Goal: Task Accomplishment & Management: Manage account settings

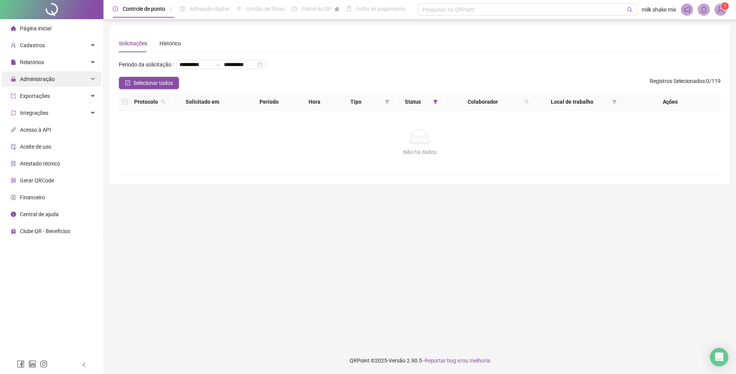
click at [79, 83] on div "Administração" at bounding box center [52, 78] width 100 height 15
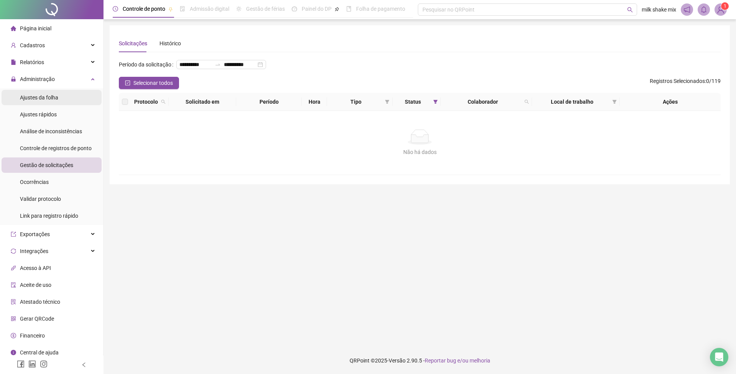
click at [33, 94] on span "Ajustes da folha" at bounding box center [39, 97] width 38 height 6
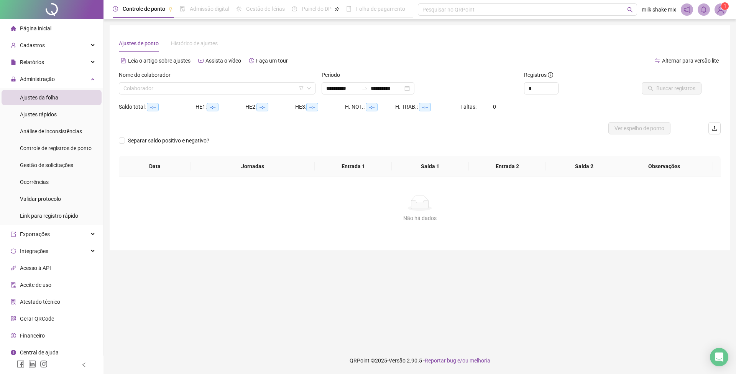
click at [130, 81] on div "Nome do colaborador" at bounding box center [217, 77] width 197 height 12
click at [183, 87] on input "search" at bounding box center [214, 88] width 181 height 12
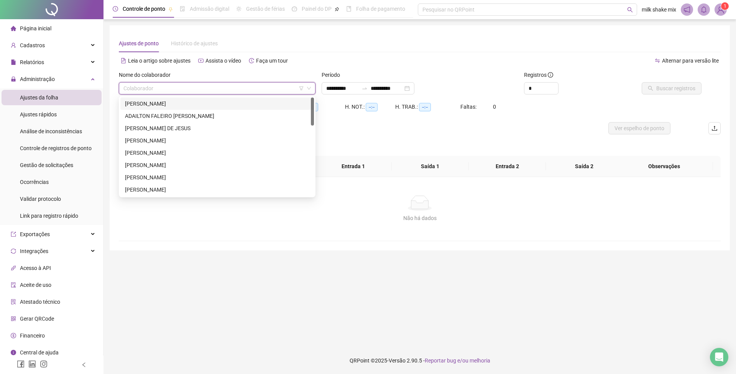
click at [155, 103] on div "[PERSON_NAME]" at bounding box center [217, 103] width 184 height 8
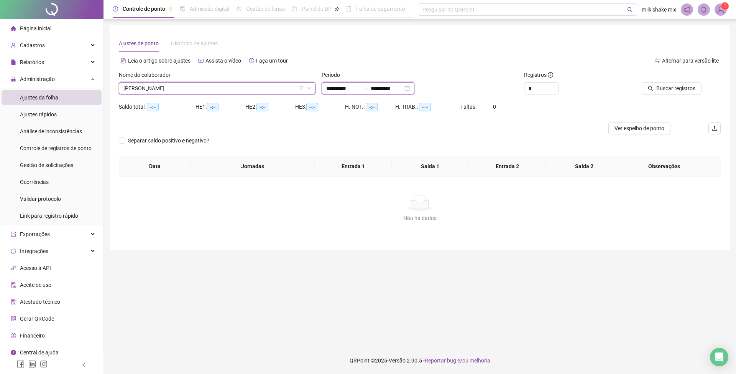
click at [329, 88] on input "**********" at bounding box center [342, 88] width 32 height 8
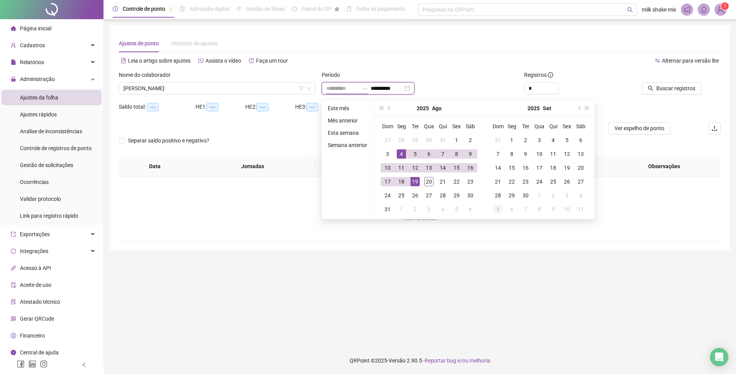
type input "**********"
click at [458, 140] on div "1" at bounding box center [456, 139] width 9 height 9
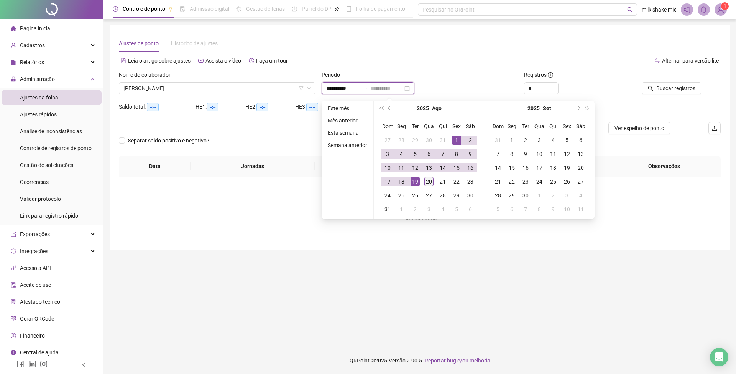
type input "**********"
click at [423, 183] on td "20" at bounding box center [429, 182] width 14 height 14
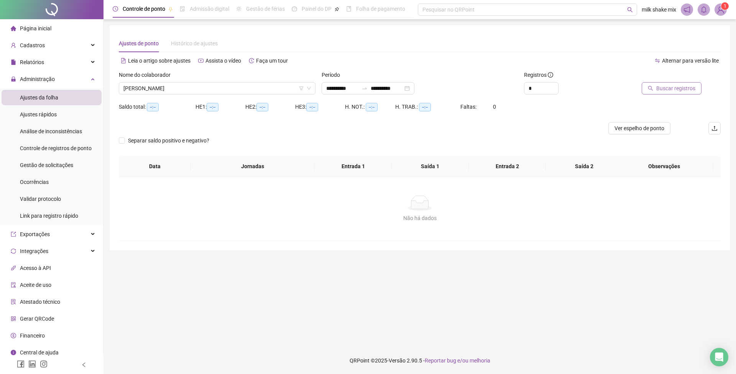
click at [674, 86] on span "Buscar registros" at bounding box center [676, 88] width 39 height 8
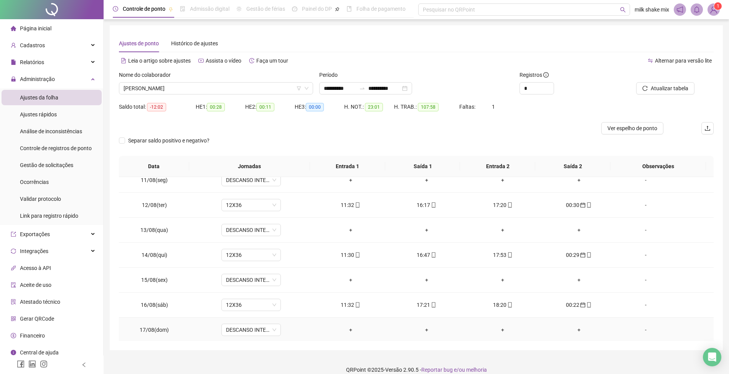
scroll to position [338, 0]
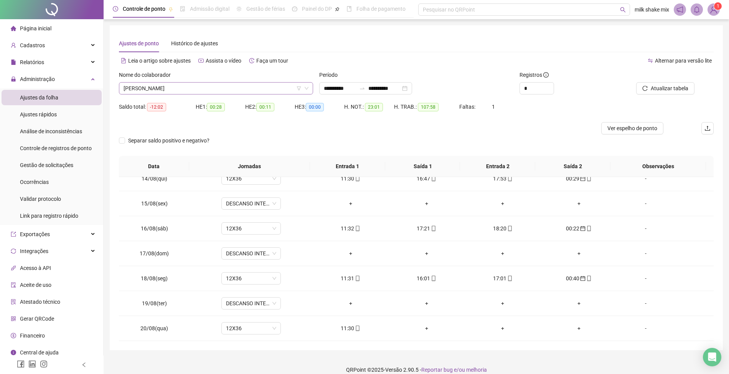
click at [255, 87] on span "[PERSON_NAME]" at bounding box center [216, 88] width 185 height 12
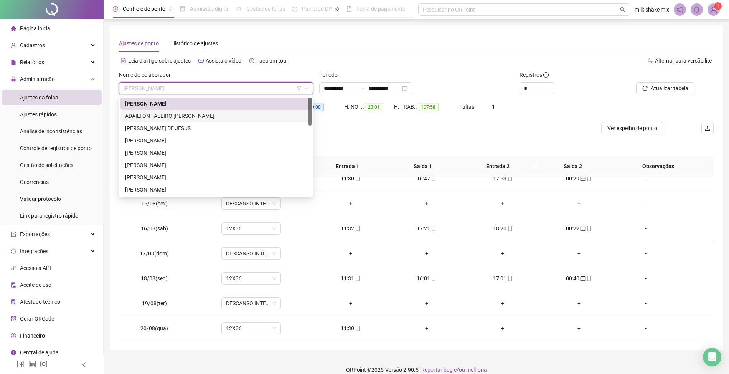
click at [182, 121] on div "ADAILTON FALEIRO [PERSON_NAME]" at bounding box center [215, 116] width 191 height 12
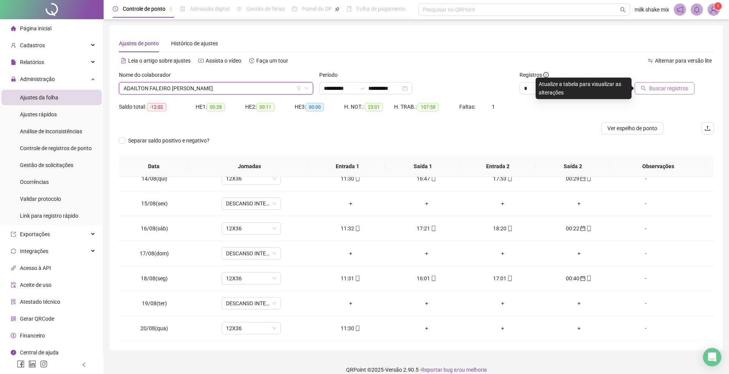
click at [668, 85] on span "Buscar registros" at bounding box center [668, 88] width 39 height 8
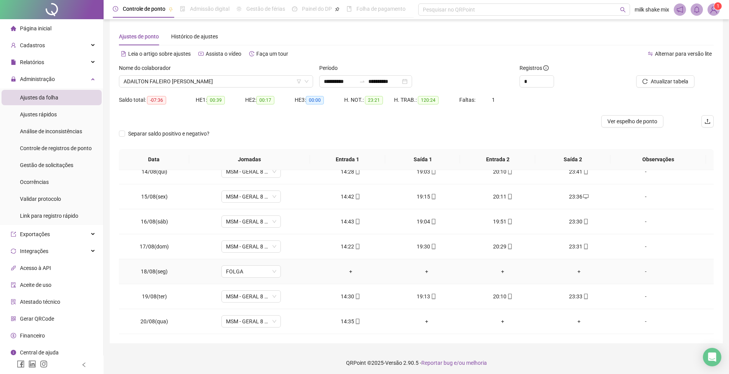
scroll to position [9, 0]
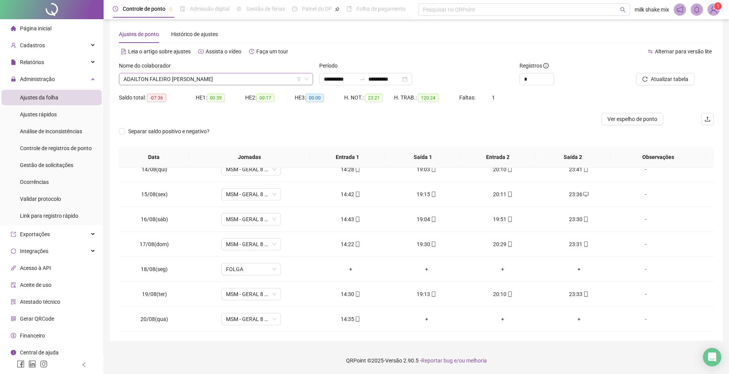
click at [223, 82] on span "ADAILTON FALEIRO [PERSON_NAME]" at bounding box center [216, 79] width 185 height 12
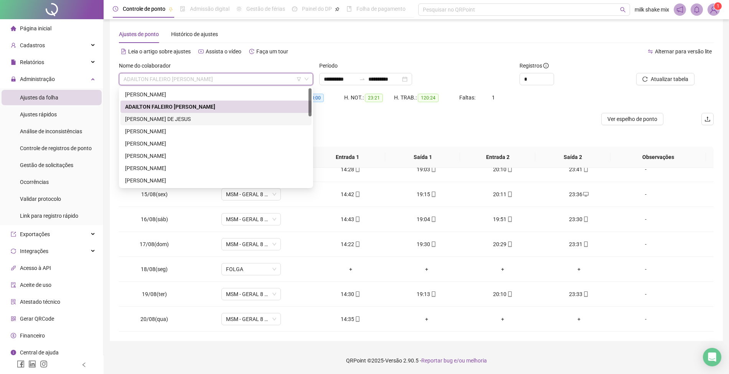
click at [180, 119] on div "[PERSON_NAME] DE JESUS" at bounding box center [216, 119] width 182 height 8
click at [180, 119] on div at bounding box center [342, 119] width 446 height 12
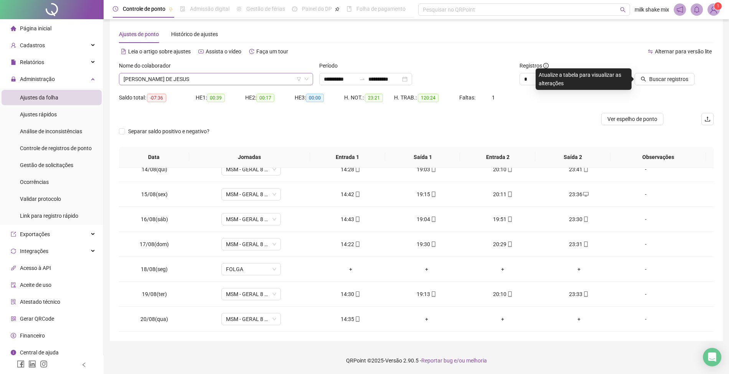
click at [221, 77] on span "[PERSON_NAME] DE JESUS" at bounding box center [216, 79] width 185 height 12
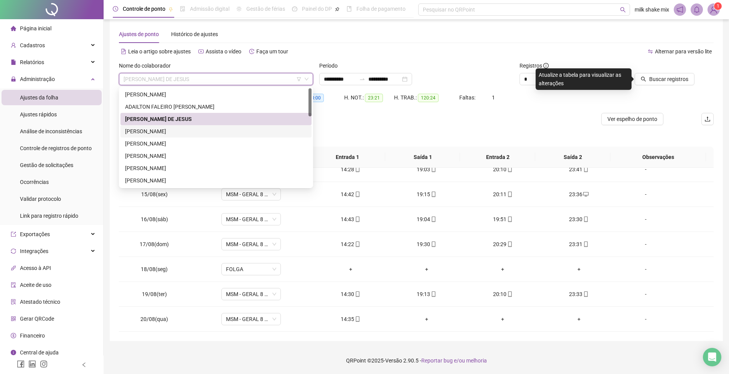
click at [145, 131] on div "[PERSON_NAME]" at bounding box center [216, 131] width 182 height 8
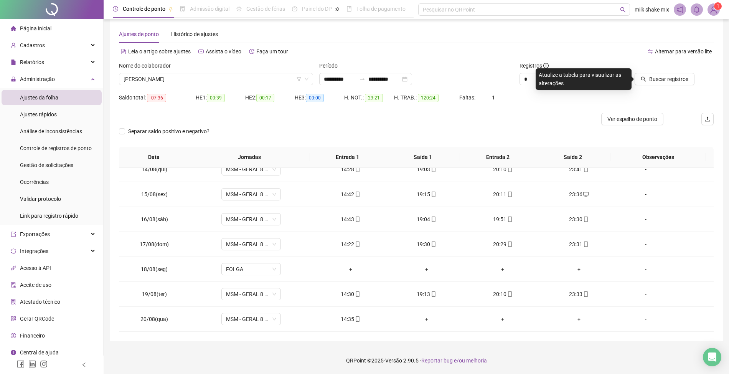
drag, startPoint x: 702, startPoint y: 71, endPoint x: 662, endPoint y: 86, distance: 42.2
click at [699, 73] on div "Buscar registros" at bounding box center [666, 73] width 94 height 24
click at [651, 90] on div "Buscar registros" at bounding box center [666, 76] width 100 height 30
click at [677, 80] on span "Buscar registros" at bounding box center [668, 79] width 39 height 8
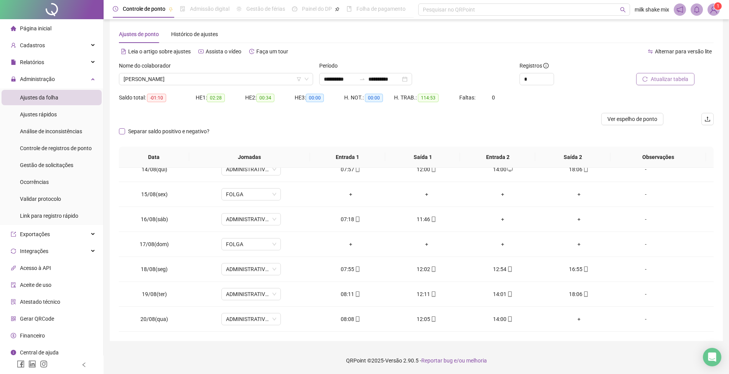
click at [148, 133] on span "Separar saldo positivo e negativo?" at bounding box center [168, 131] width 87 height 8
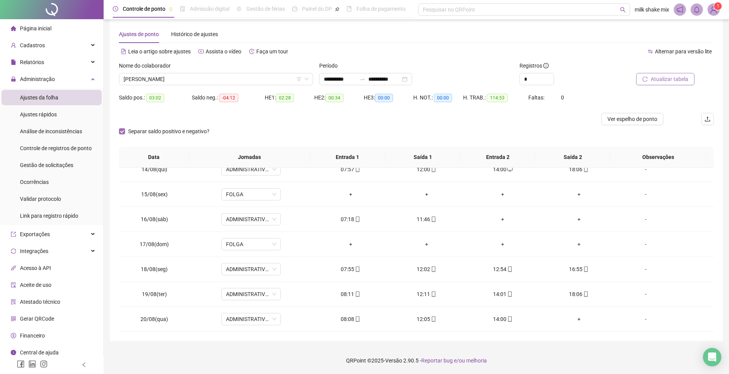
click at [148, 133] on span "Separar saldo positivo e negativo?" at bounding box center [168, 131] width 87 height 8
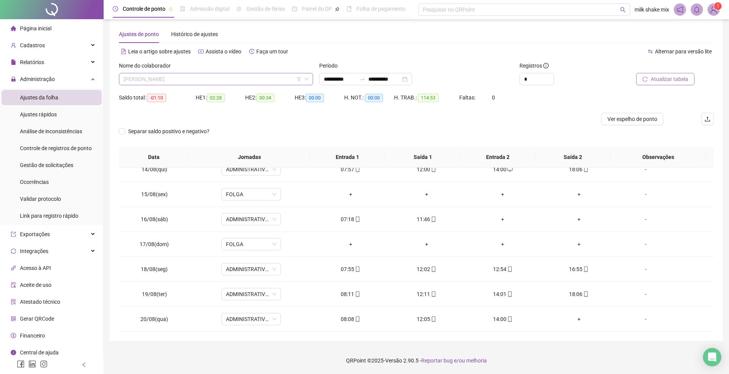
click at [227, 83] on span "[PERSON_NAME]" at bounding box center [216, 79] width 185 height 12
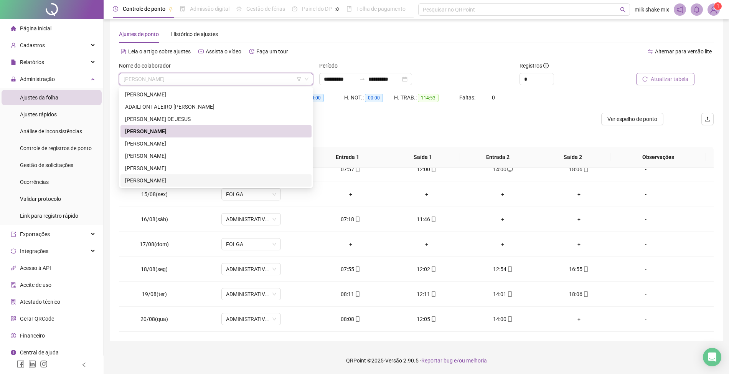
drag, startPoint x: 168, startPoint y: 186, endPoint x: 193, endPoint y: 177, distance: 26.8
click at [168, 186] on div "[PERSON_NAME]" at bounding box center [215, 180] width 191 height 12
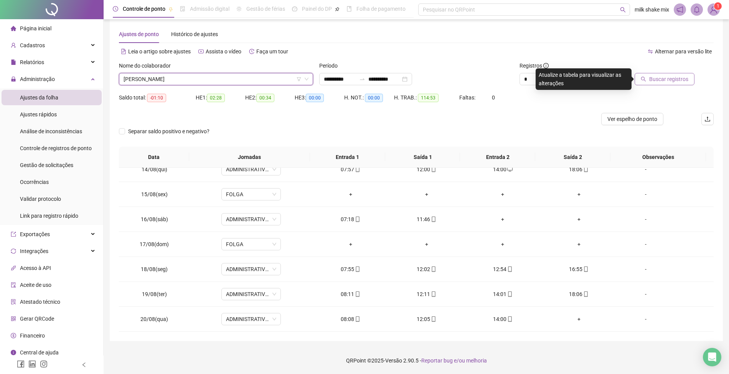
click at [639, 87] on div "Buscar registros" at bounding box center [666, 76] width 100 height 30
click at [659, 72] on div at bounding box center [656, 67] width 75 height 12
click at [651, 76] on span "Buscar registros" at bounding box center [668, 79] width 39 height 8
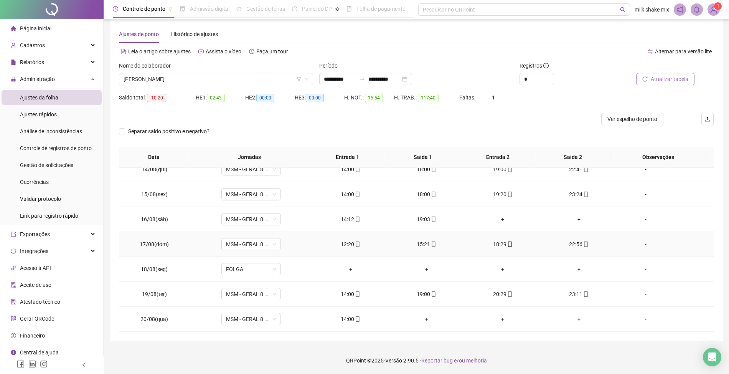
click at [636, 73] on button "Atualizar tabela" at bounding box center [665, 79] width 58 height 12
click at [283, 79] on span "[PERSON_NAME]" at bounding box center [216, 79] width 185 height 12
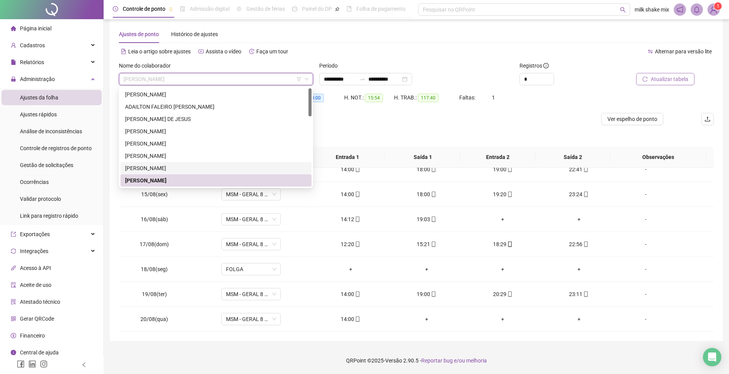
scroll to position [51, 0]
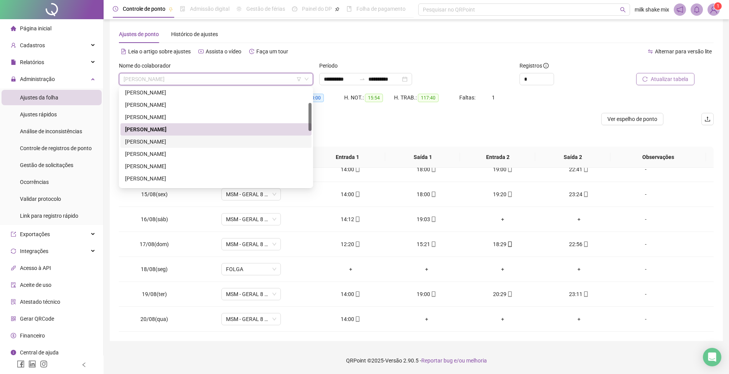
click at [173, 146] on div "[PERSON_NAME]" at bounding box center [215, 141] width 191 height 12
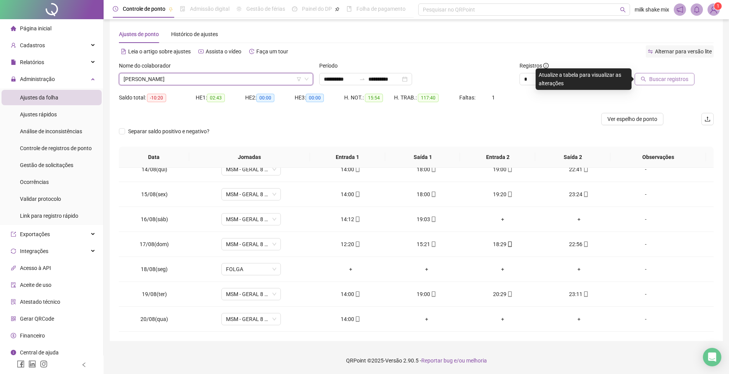
click at [654, 55] on div "Alternar para versão lite" at bounding box center [680, 51] width 68 height 12
click at [653, 84] on button "Buscar registros" at bounding box center [664, 79] width 60 height 12
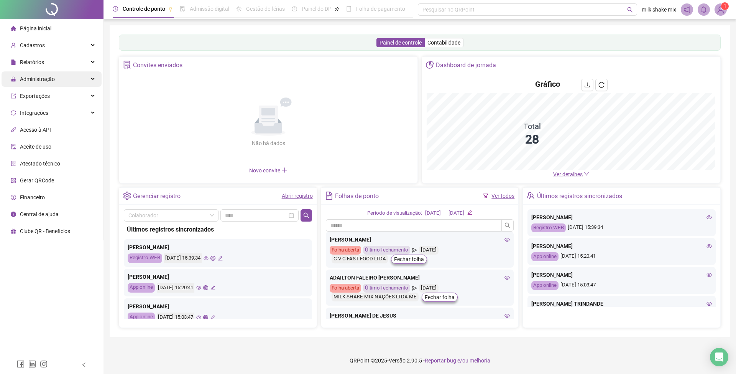
click at [38, 83] on span "Administração" at bounding box center [33, 78] width 44 height 15
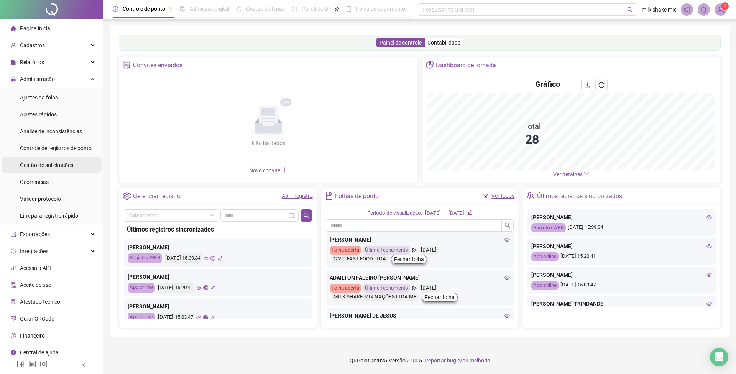
click at [43, 169] on div "Gestão de solicitações" at bounding box center [46, 164] width 53 height 15
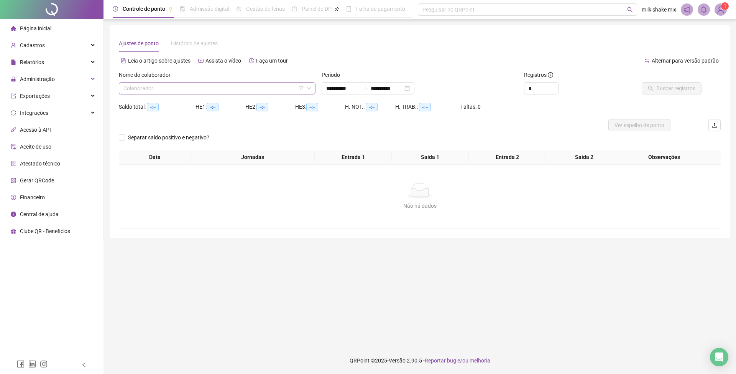
click at [209, 88] on input "search" at bounding box center [214, 88] width 181 height 12
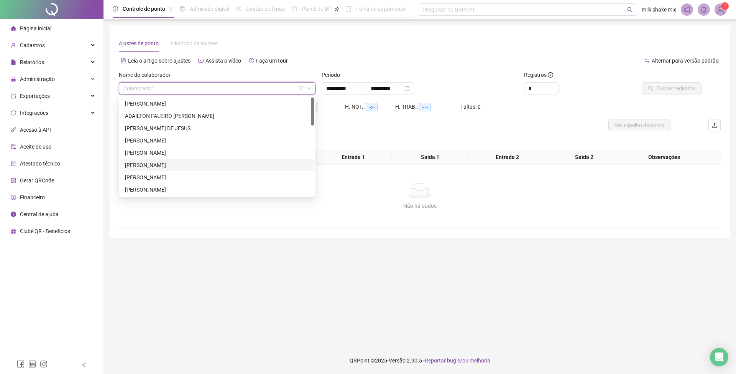
scroll to position [51, 0]
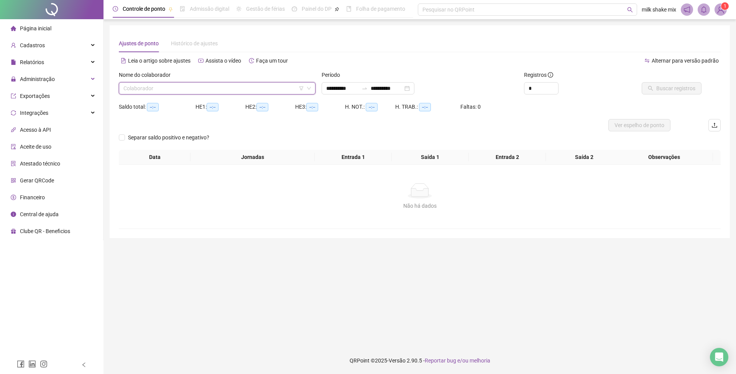
click at [235, 94] on input "search" at bounding box center [214, 88] width 181 height 12
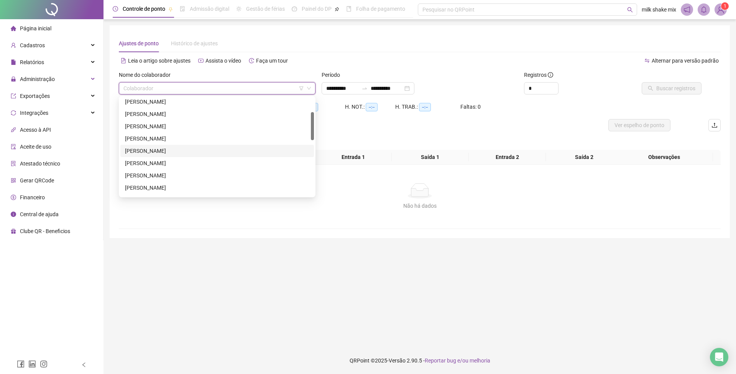
click at [197, 154] on div "[PERSON_NAME]" at bounding box center [217, 151] width 184 height 8
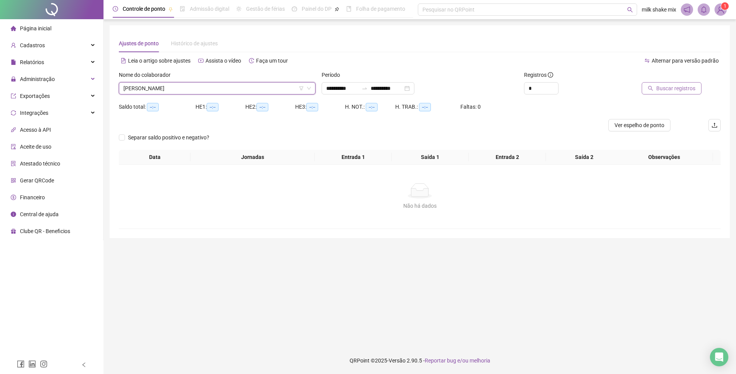
click at [672, 92] on button "Buscar registros" at bounding box center [672, 88] width 60 height 12
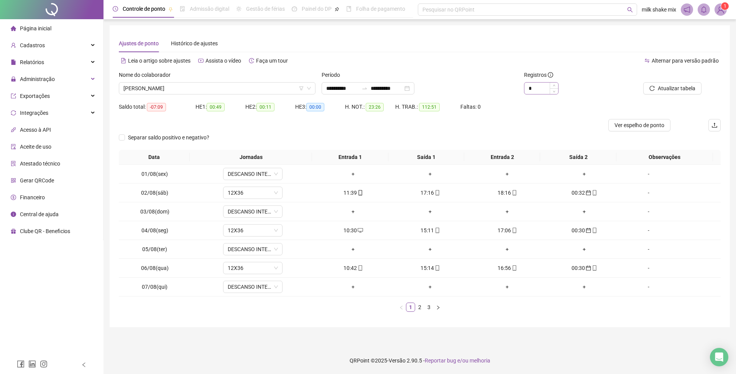
click at [531, 82] on div "*" at bounding box center [541, 88] width 35 height 12
click at [534, 87] on input "*" at bounding box center [542, 88] width 34 height 12
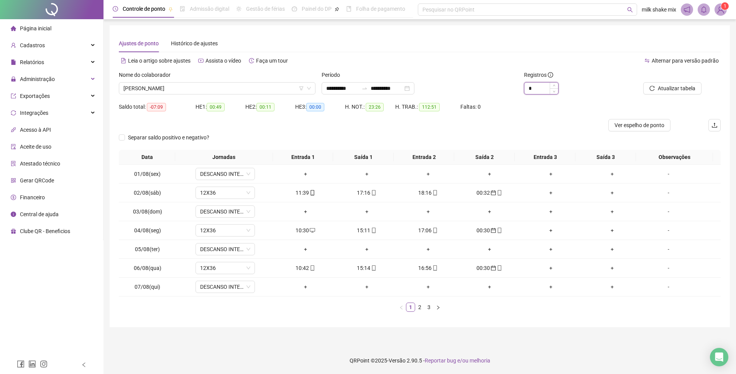
type input "*"
click at [49, 87] on ul "Página inicial Cadastros Relatórios Administração Exportações Integrações Acess…" at bounding box center [52, 129] width 104 height 221
click at [58, 82] on div "Administração" at bounding box center [52, 78] width 100 height 15
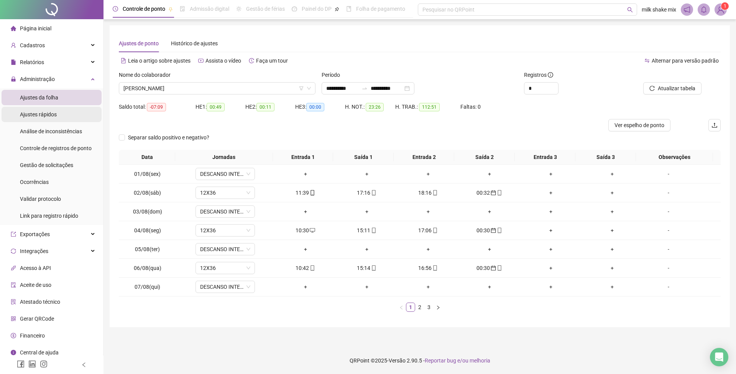
click at [63, 115] on li "Ajustes rápidos" at bounding box center [52, 114] width 100 height 15
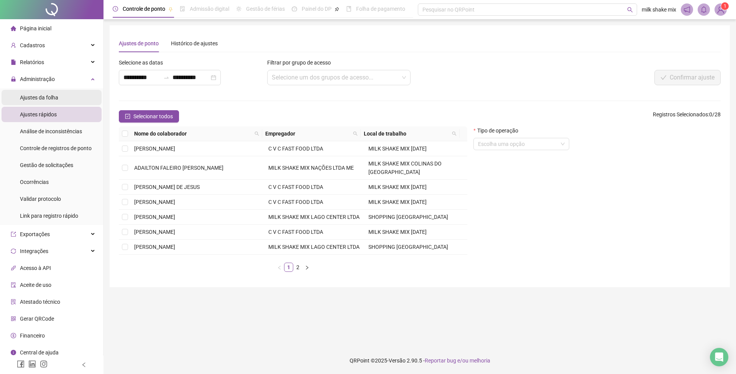
click at [43, 101] on div "Ajustes da folha" at bounding box center [39, 97] width 38 height 15
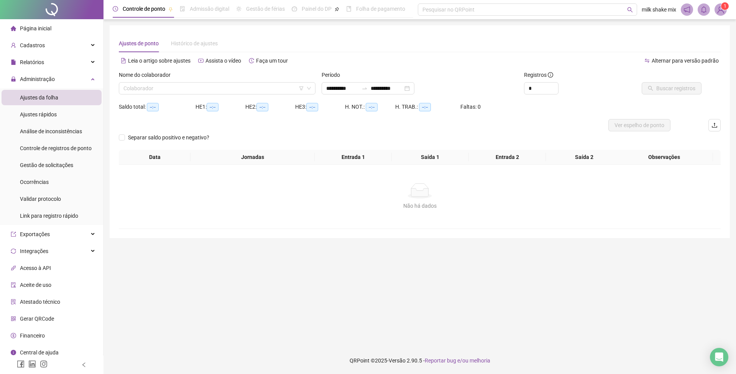
click at [268, 80] on div "Nome do colaborador" at bounding box center [217, 77] width 197 height 12
click at [265, 91] on input "search" at bounding box center [214, 88] width 181 height 12
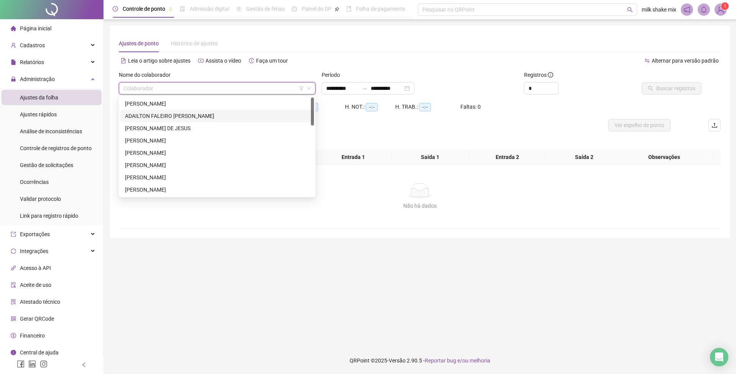
click at [184, 110] on div "ADAILTON FALEIRO [PERSON_NAME]" at bounding box center [217, 116] width 194 height 12
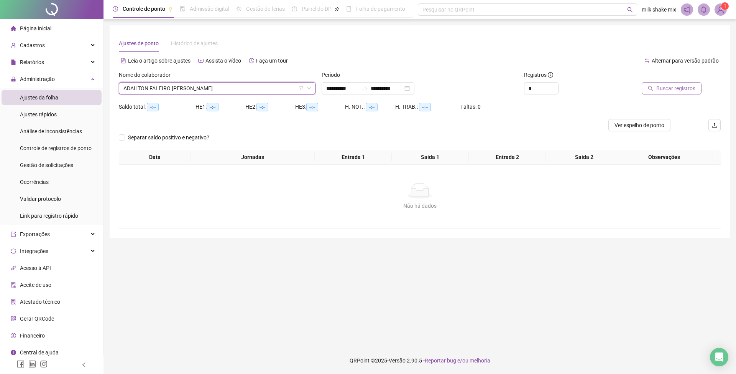
click at [693, 92] on span "Buscar registros" at bounding box center [676, 88] width 39 height 8
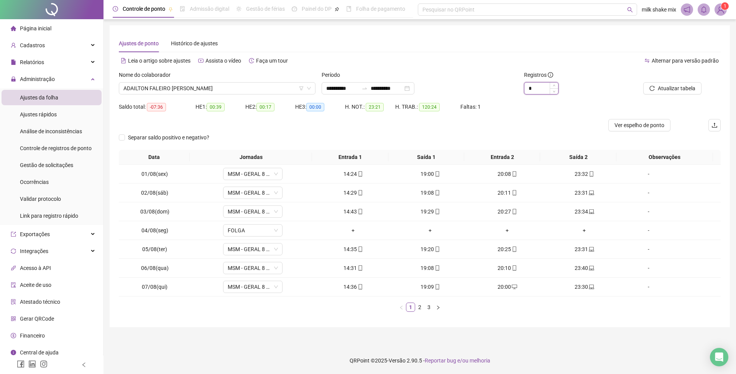
click at [533, 89] on input "*" at bounding box center [542, 88] width 34 height 12
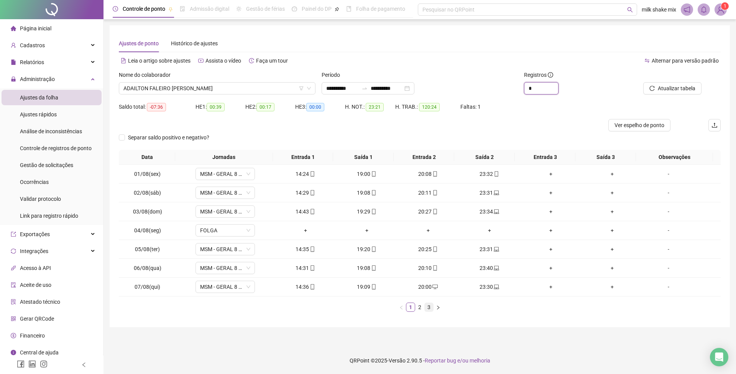
type input "*"
click at [431, 306] on link "3" at bounding box center [429, 307] width 8 height 8
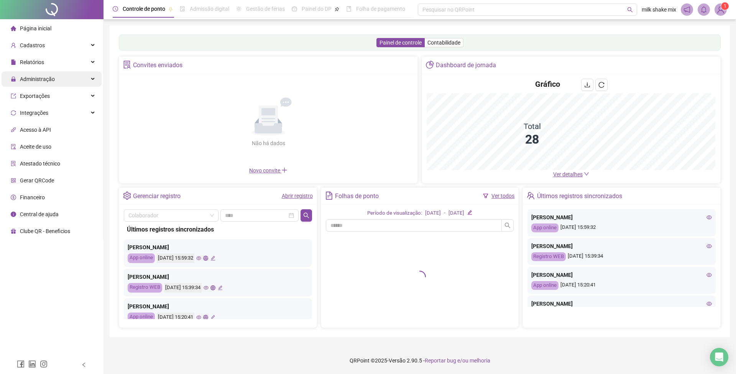
click at [59, 79] on div "Administração" at bounding box center [52, 78] width 100 height 15
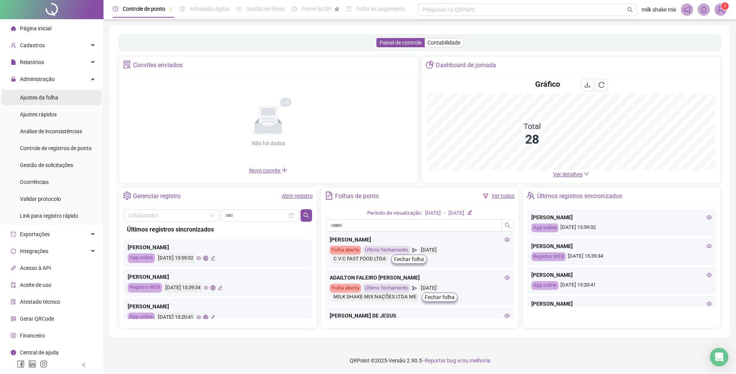
click at [74, 100] on li "Ajustes da folha" at bounding box center [52, 97] width 100 height 15
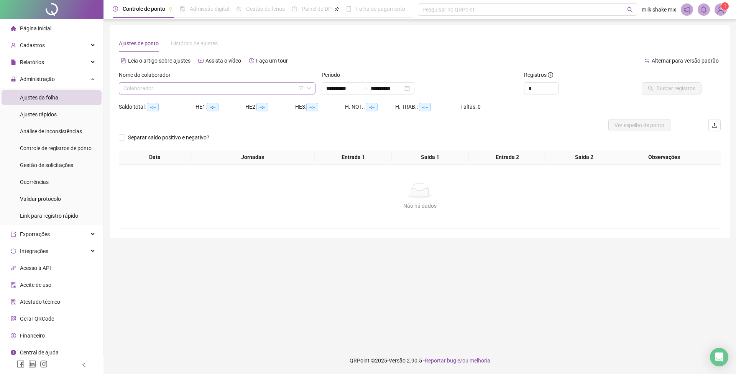
click at [247, 94] on div "Colaborador" at bounding box center [217, 88] width 197 height 12
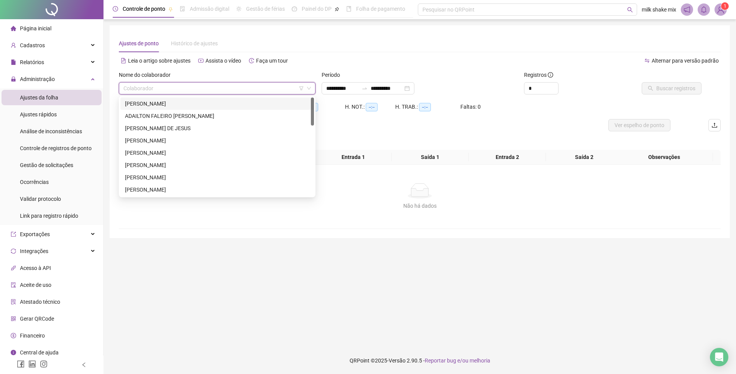
click at [218, 94] on div "Colaborador" at bounding box center [217, 88] width 197 height 12
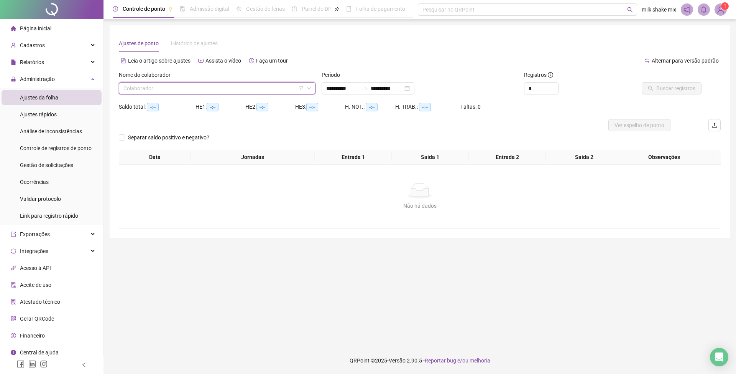
click at [221, 83] on input "search" at bounding box center [214, 88] width 181 height 12
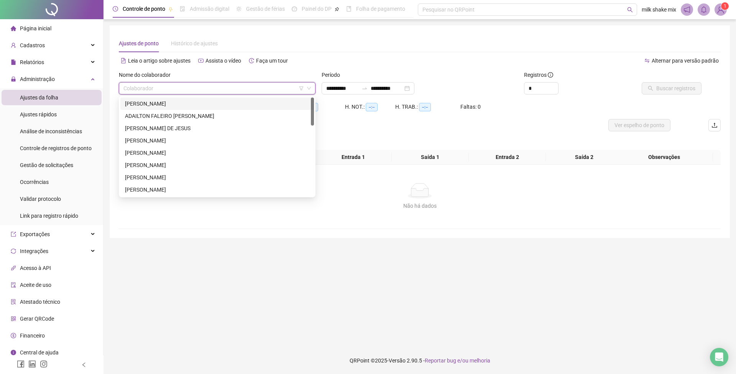
click at [155, 102] on div "[PERSON_NAME]" at bounding box center [217, 103] width 184 height 8
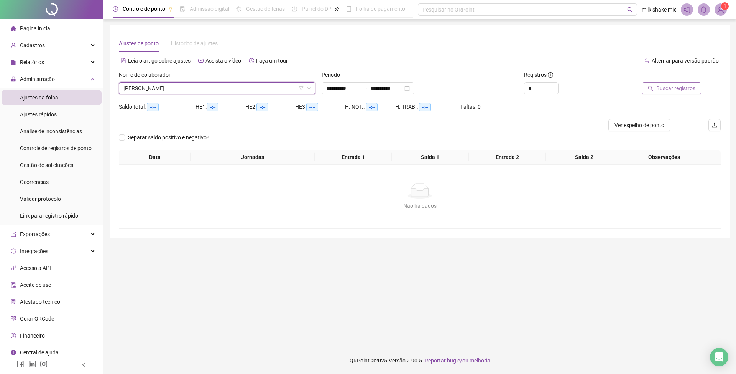
click at [680, 91] on span "Buscar registros" at bounding box center [676, 88] width 39 height 8
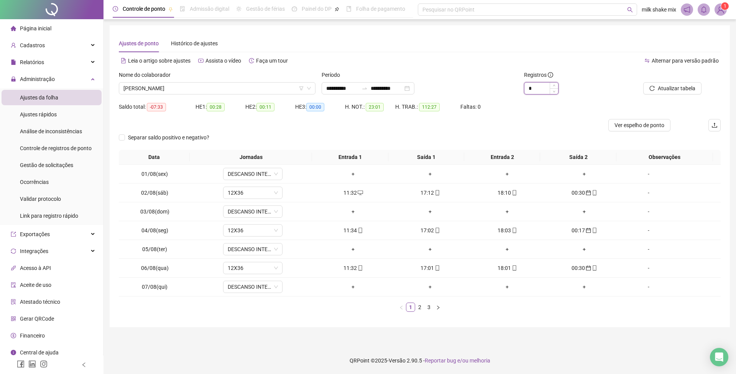
click at [539, 91] on input "*" at bounding box center [542, 88] width 34 height 12
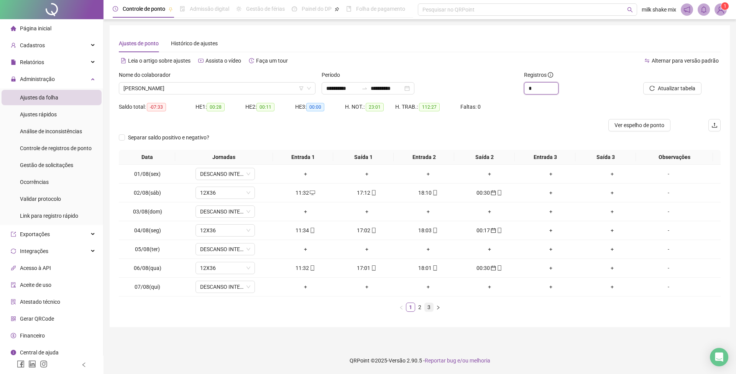
type input "*"
click at [431, 310] on link "3" at bounding box center [429, 307] width 8 height 8
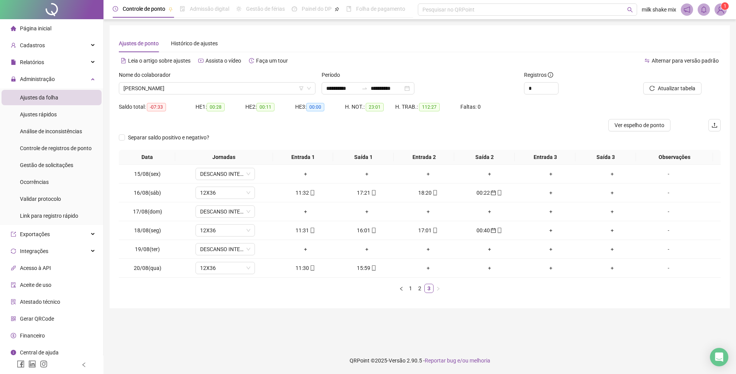
click at [702, 54] on div "Alternar para versão padrão" at bounding box center [682, 60] width 78 height 12
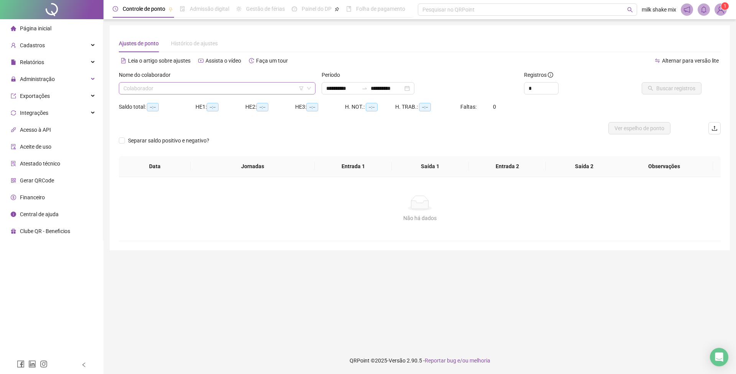
click at [177, 91] on input "search" at bounding box center [214, 88] width 181 height 12
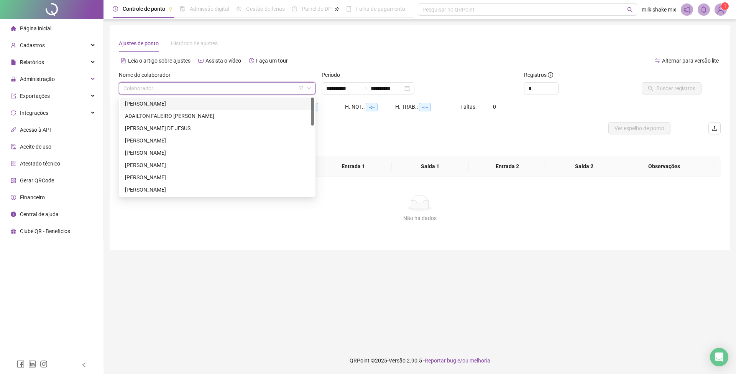
click at [166, 100] on div "[PERSON_NAME]" at bounding box center [217, 103] width 184 height 8
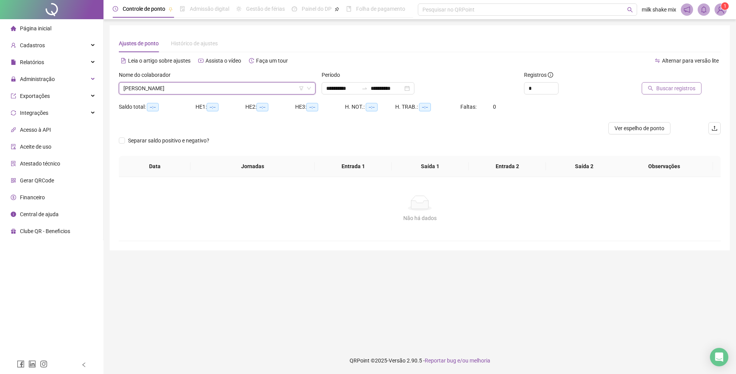
click at [689, 91] on span "Buscar registros" at bounding box center [676, 88] width 39 height 8
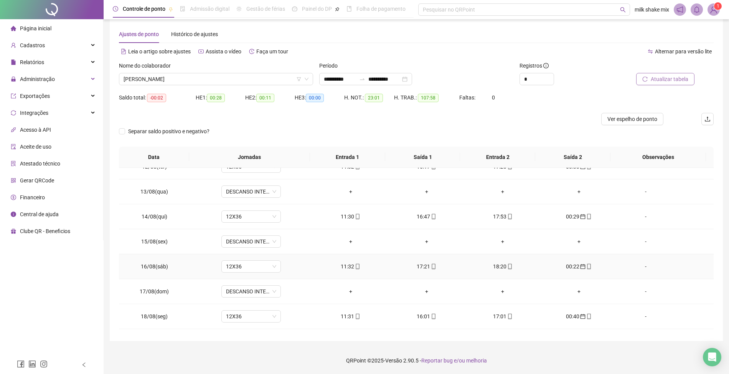
scroll to position [312, 0]
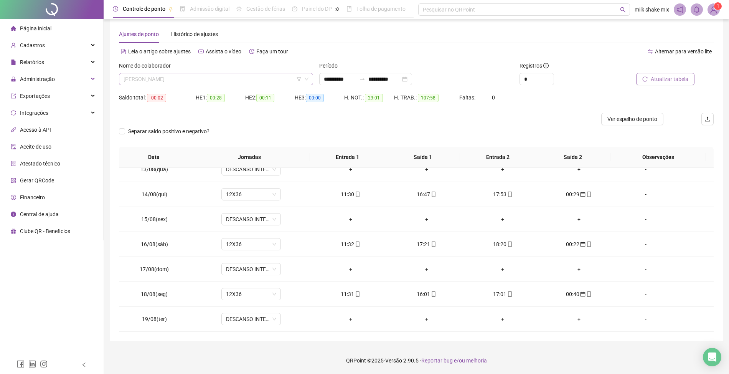
click at [212, 78] on span "[PERSON_NAME]" at bounding box center [216, 79] width 185 height 12
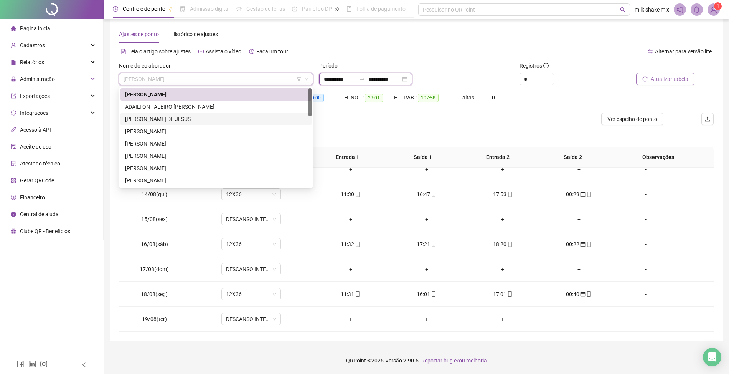
click at [324, 79] on input "**********" at bounding box center [340, 79] width 32 height 8
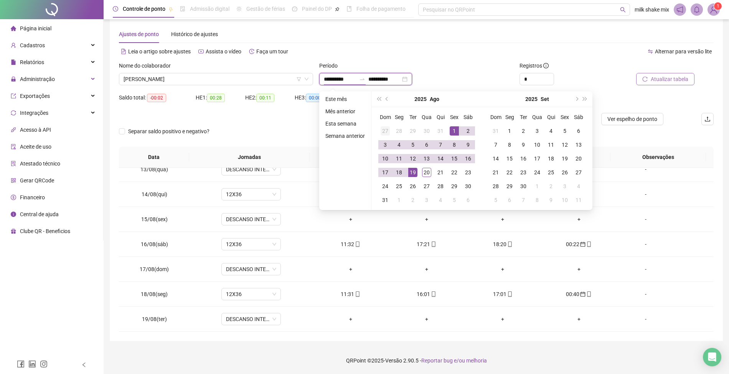
type input "**********"
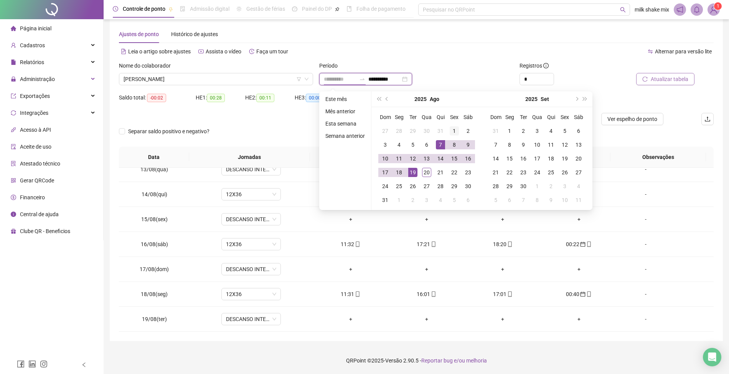
type input "**********"
click at [458, 130] on td "1" at bounding box center [454, 131] width 14 height 14
type input "**********"
click at [427, 170] on div "20" at bounding box center [426, 172] width 9 height 9
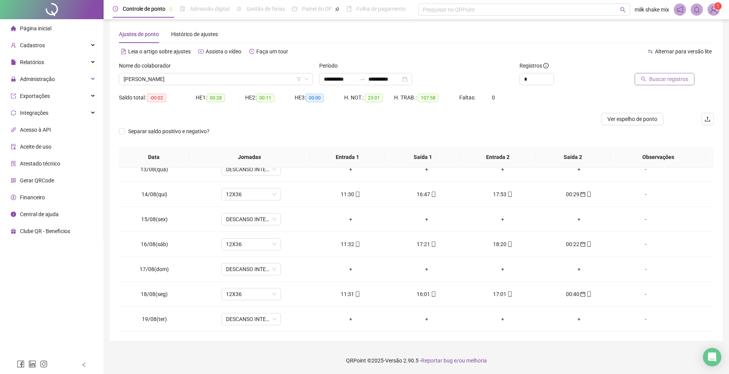
click at [677, 78] on span "Buscar registros" at bounding box center [668, 79] width 39 height 8
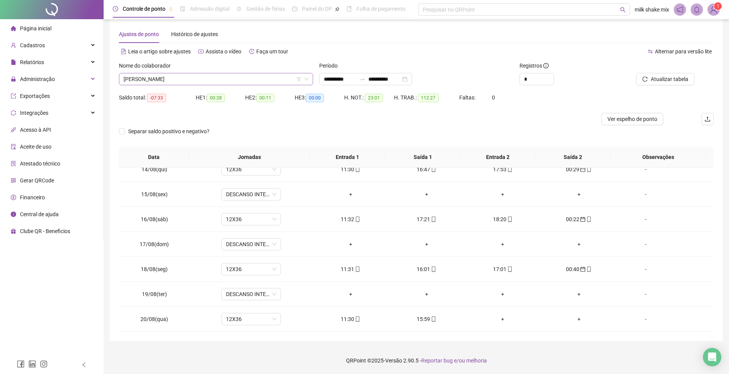
click at [283, 84] on span "[PERSON_NAME]" at bounding box center [216, 79] width 185 height 12
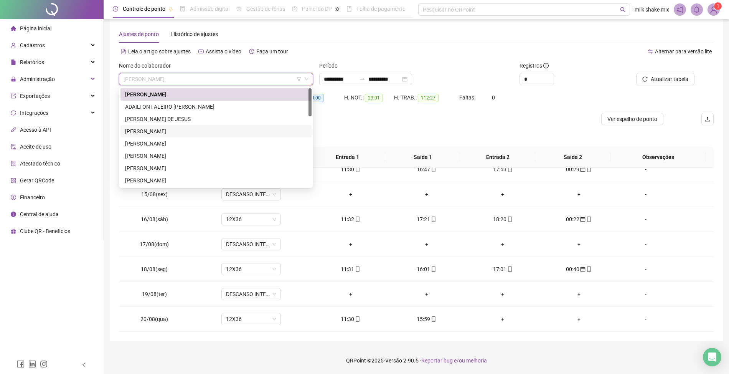
click at [191, 129] on div "[PERSON_NAME]" at bounding box center [216, 131] width 182 height 8
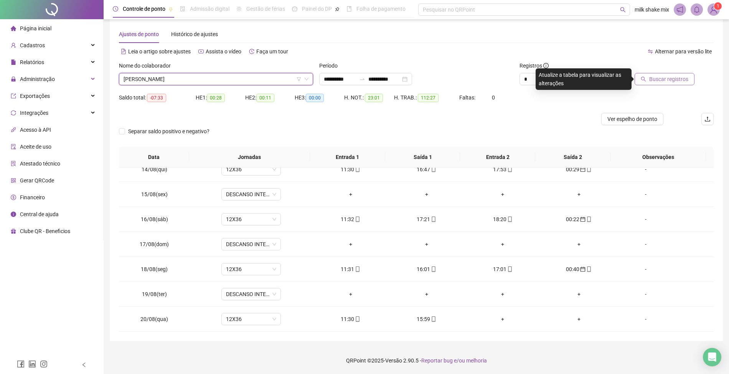
click at [658, 75] on span "Buscar registros" at bounding box center [668, 79] width 39 height 8
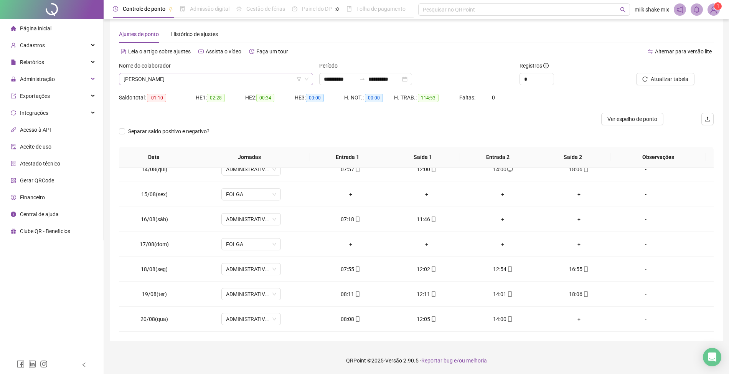
click at [237, 83] on span "[PERSON_NAME]" at bounding box center [216, 79] width 185 height 12
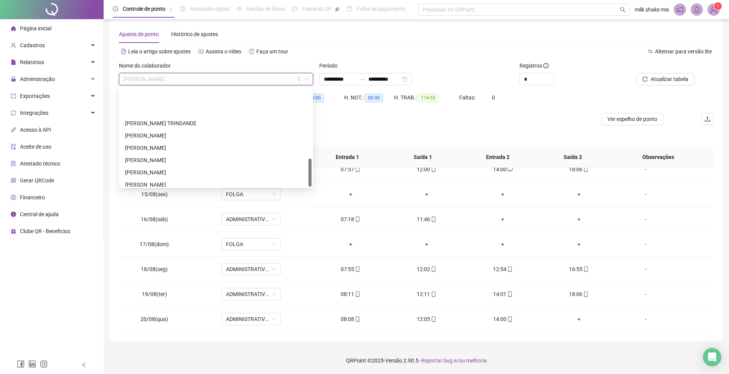
scroll to position [245, 0]
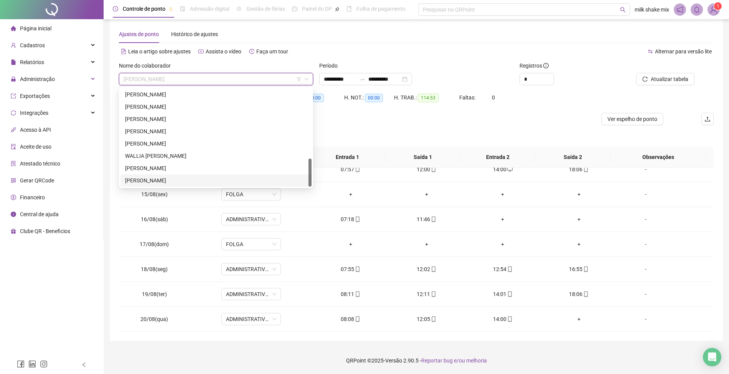
click at [174, 183] on div "[PERSON_NAME]" at bounding box center [216, 180] width 182 height 8
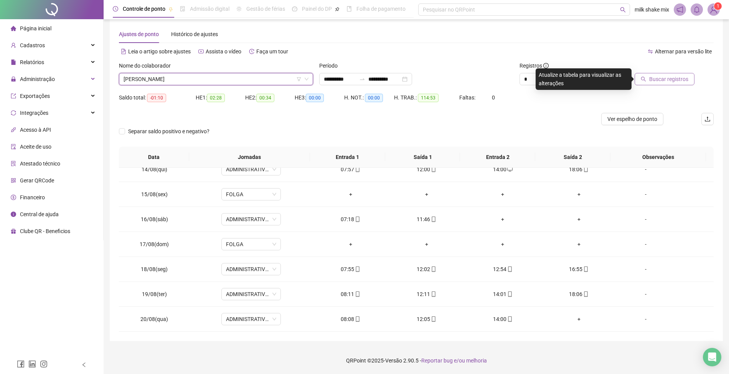
click at [684, 77] on span "Buscar registros" at bounding box center [668, 79] width 39 height 8
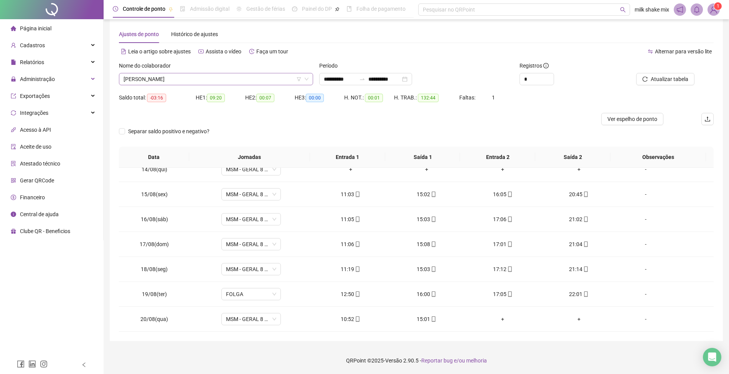
click at [227, 81] on span "[PERSON_NAME]" at bounding box center [216, 79] width 185 height 12
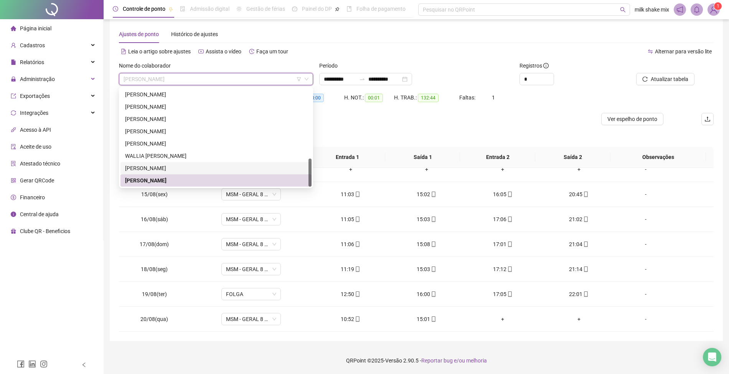
click at [156, 171] on div "[PERSON_NAME]" at bounding box center [216, 168] width 182 height 8
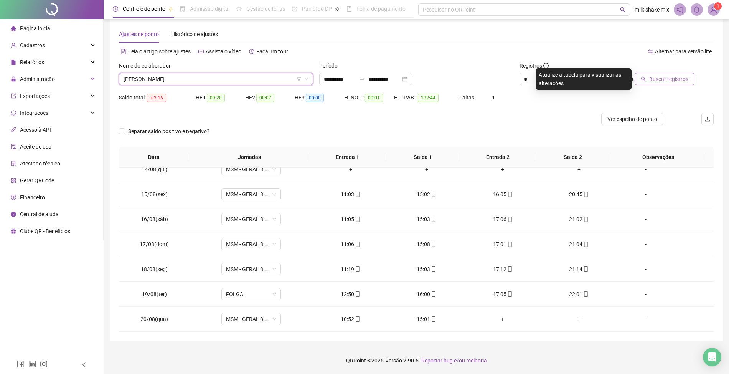
click at [677, 74] on button "Buscar registros" at bounding box center [664, 79] width 60 height 12
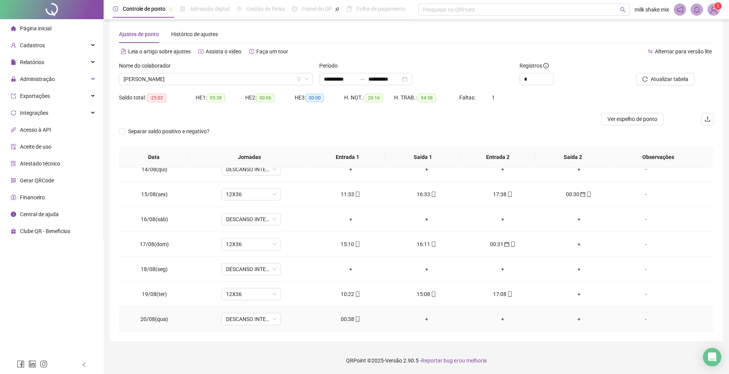
click at [334, 318] on div "00:38" at bounding box center [350, 319] width 64 height 8
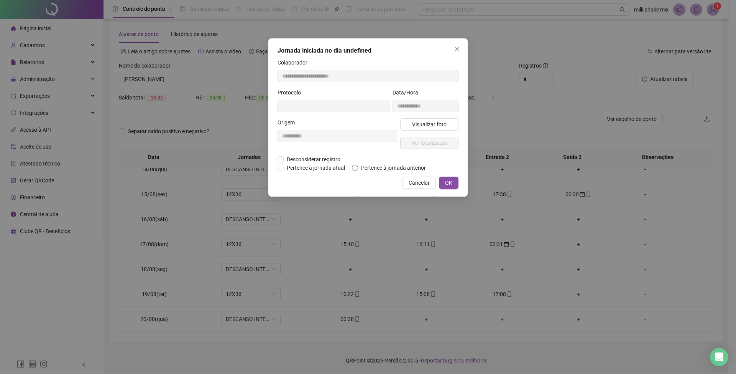
type input "**********"
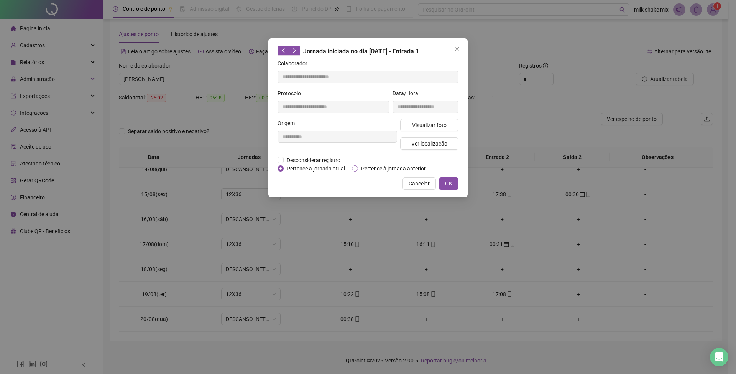
click at [410, 170] on span "Pertence à jornada anterior" at bounding box center [393, 168] width 71 height 8
click at [450, 183] on span "OK" at bounding box center [448, 183] width 7 height 8
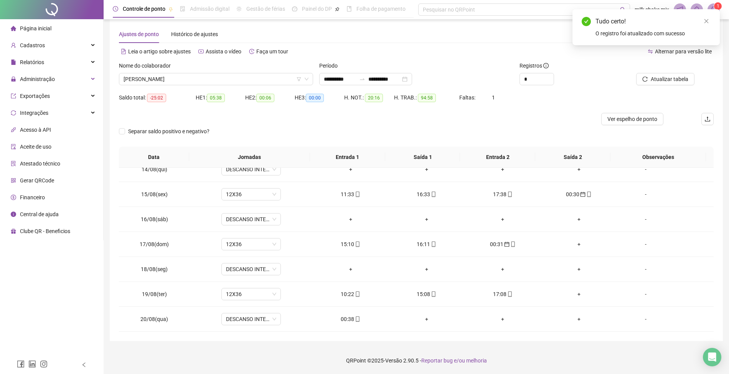
click at [671, 86] on div "Atualizar tabela" at bounding box center [666, 76] width 100 height 30
click at [671, 85] on button "Atualizar tabela" at bounding box center [665, 79] width 58 height 12
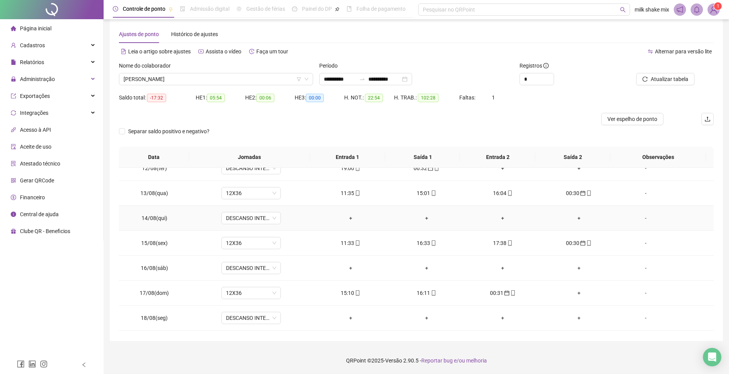
scroll to position [338, 0]
click at [245, 78] on span "[PERSON_NAME]" at bounding box center [216, 79] width 185 height 12
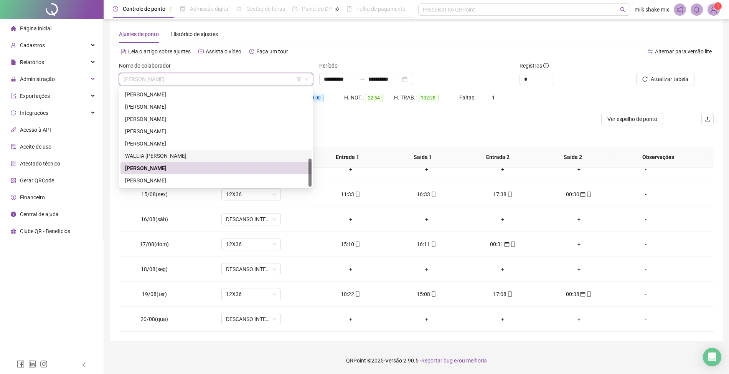
click at [166, 156] on div "WALLIA [PERSON_NAME]" at bounding box center [216, 156] width 182 height 8
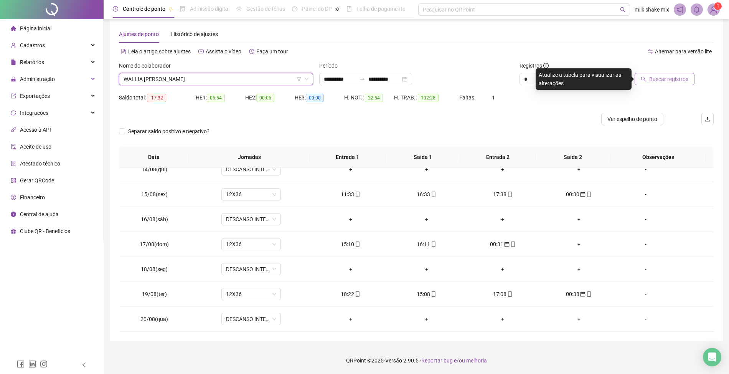
click at [663, 79] on span "Buscar registros" at bounding box center [668, 79] width 39 height 8
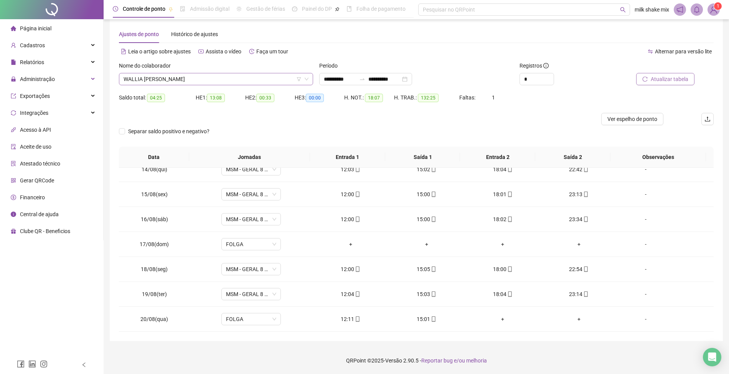
click at [254, 77] on span "WALLIA [PERSON_NAME]" at bounding box center [216, 79] width 185 height 12
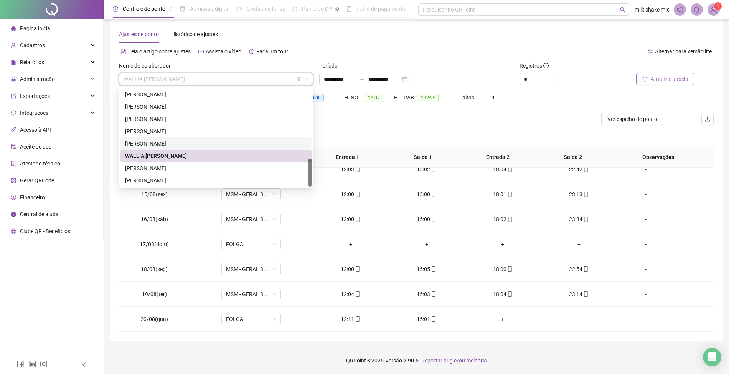
click at [173, 145] on div "[PERSON_NAME]" at bounding box center [216, 143] width 182 height 8
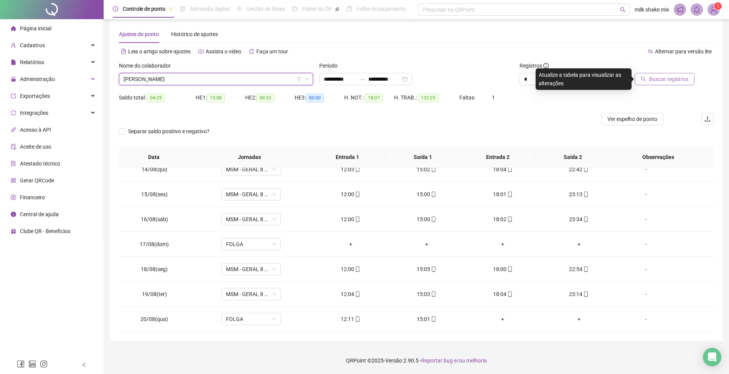
click at [684, 74] on button "Buscar registros" at bounding box center [664, 79] width 60 height 12
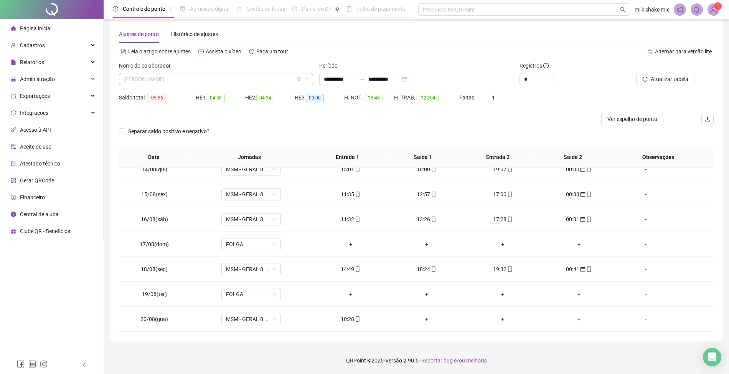
click at [223, 79] on span "[PERSON_NAME]" at bounding box center [216, 79] width 185 height 12
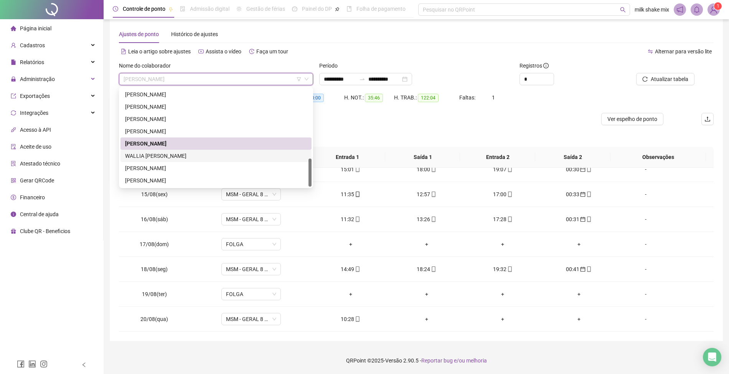
click at [181, 157] on div "WALLIA [PERSON_NAME]" at bounding box center [216, 156] width 182 height 8
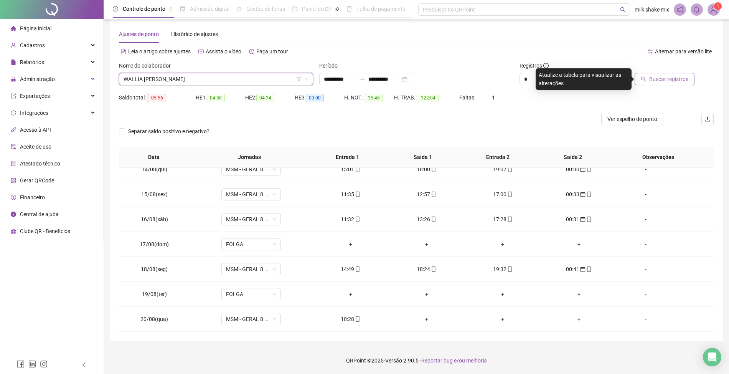
click at [661, 83] on button "Buscar registros" at bounding box center [664, 79] width 60 height 12
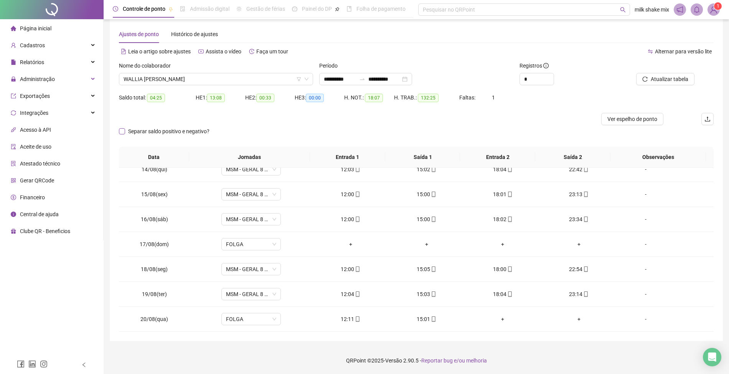
click at [151, 131] on span "Separar saldo positivo e negativo?" at bounding box center [168, 131] width 87 height 8
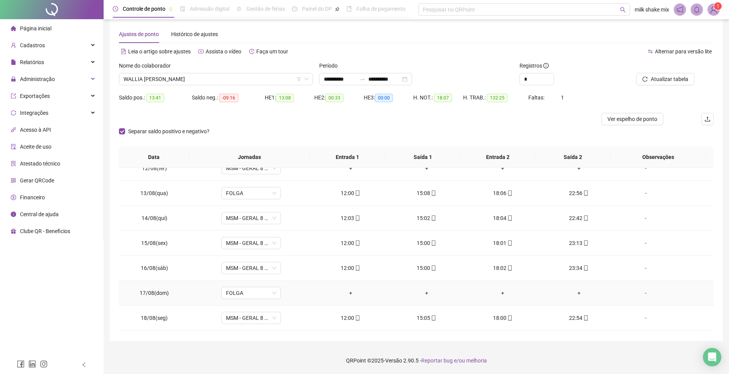
scroll to position [235, 0]
click at [271, 245] on span "FOLGA" at bounding box center [251, 244] width 50 height 12
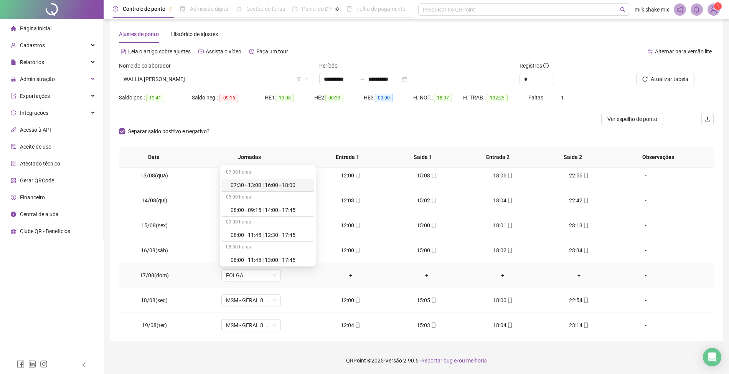
scroll to position [338, 0]
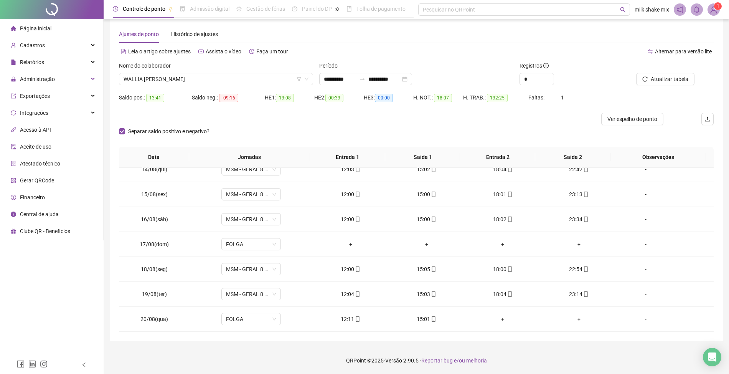
click at [637, 346] on div "**********" at bounding box center [416, 182] width 625 height 383
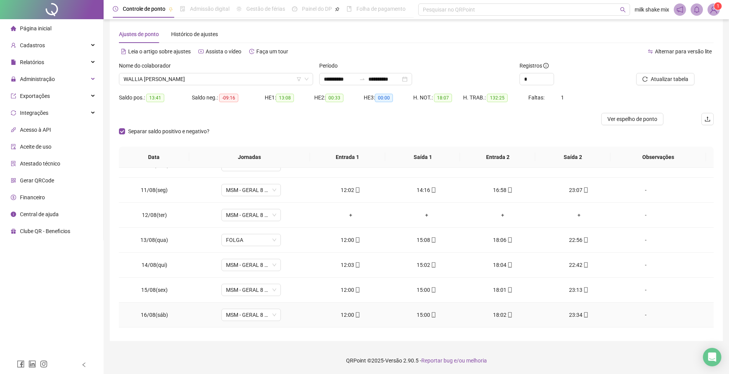
scroll to position [235, 0]
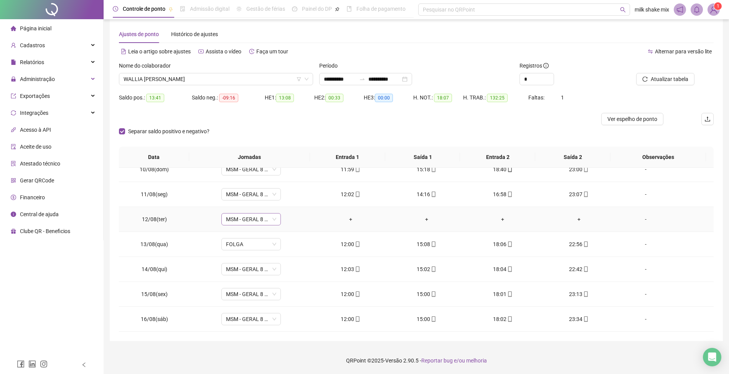
click at [272, 223] on span "MSM - GERAL 8 HORAS" at bounding box center [251, 219] width 50 height 12
click at [240, 240] on div "Folga" at bounding box center [270, 235] width 79 height 8
click at [290, 200] on button "Sim" at bounding box center [285, 200] width 15 height 9
click at [271, 248] on span "FOLGA" at bounding box center [251, 244] width 50 height 12
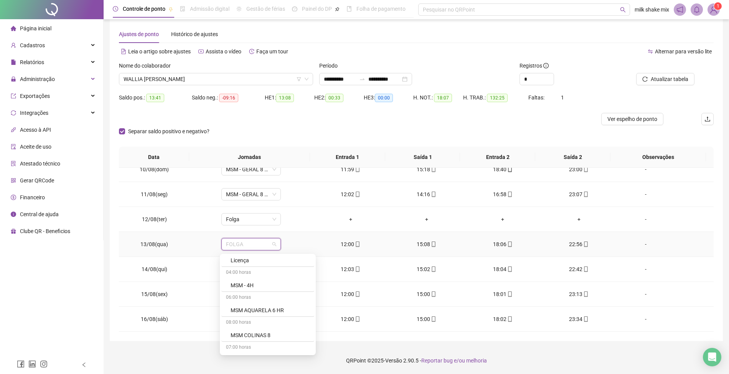
scroll to position [665, 0]
click at [268, 336] on div "MSM - GERAL 8 HORAS" at bounding box center [270, 332] width 79 height 8
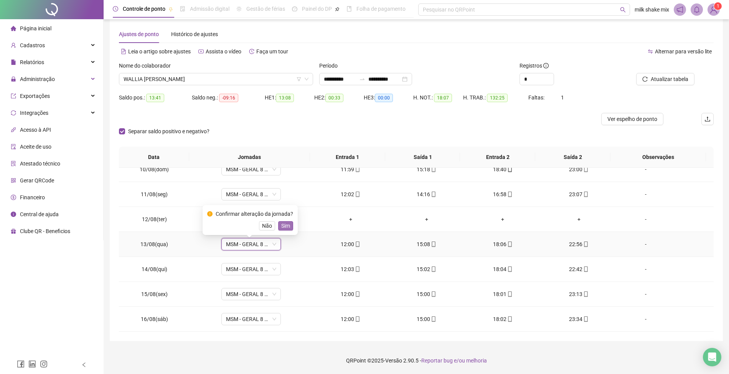
click at [284, 223] on span "Sim" at bounding box center [285, 225] width 9 height 8
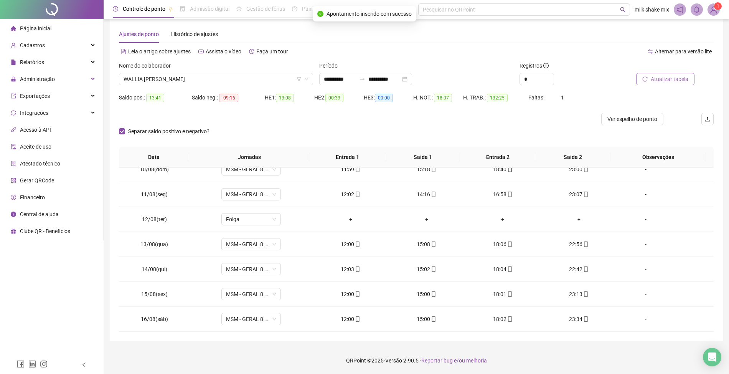
click at [669, 78] on span "Atualizar tabela" at bounding box center [670, 79] width 38 height 8
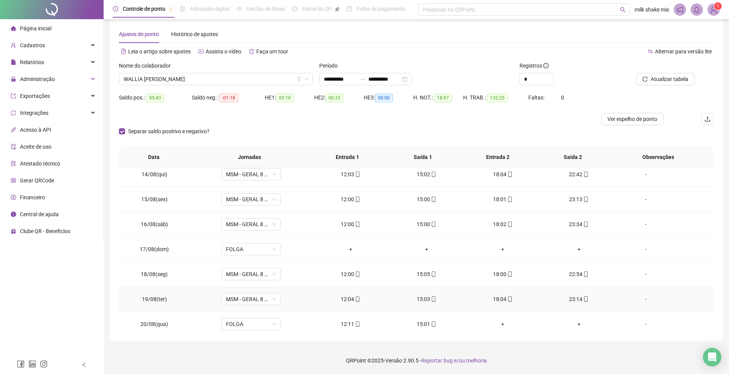
scroll to position [338, 0]
